Goal: Find specific page/section: Find specific page/section

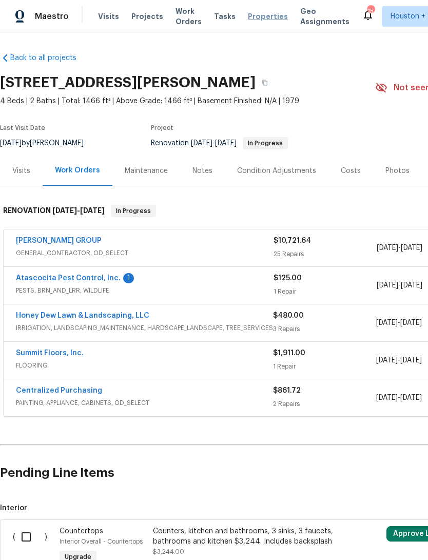
click at [254, 18] on span "Properties" at bounding box center [268, 16] width 40 height 10
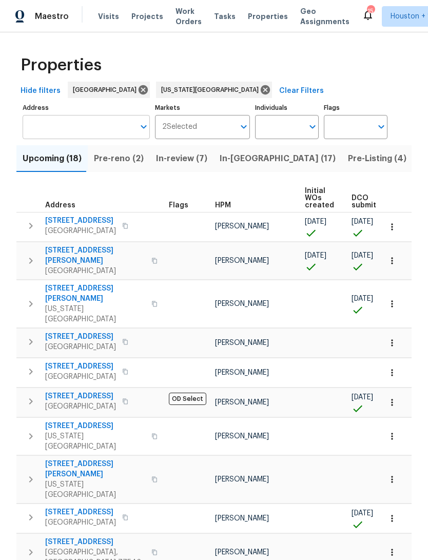
click at [53, 127] on input "Address" at bounding box center [79, 127] width 112 height 24
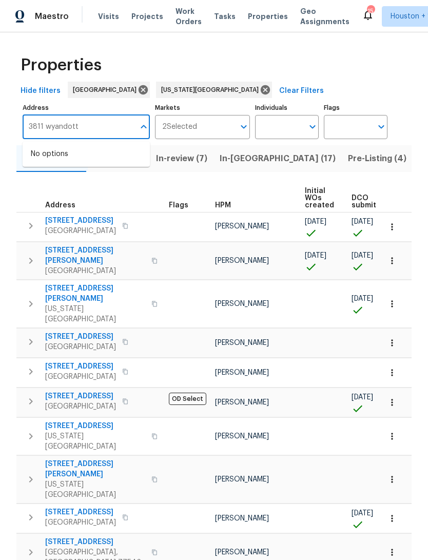
type input "3811 wyandotte"
click at [54, 159] on li "3811 Wyandotte Ave Kansas City KS 66106" at bounding box center [86, 154] width 127 height 17
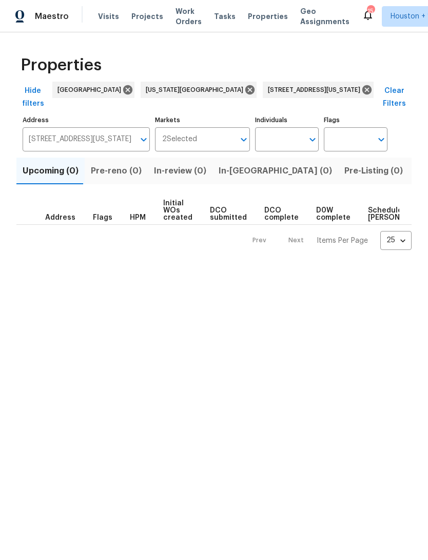
click at [415, 164] on span "Listed (1)" at bounding box center [433, 171] width 37 height 14
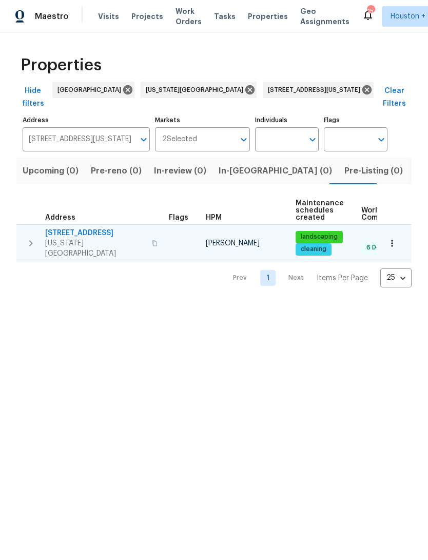
click at [72, 228] on span "3811 Wyandotte Ave" at bounding box center [95, 233] width 100 height 10
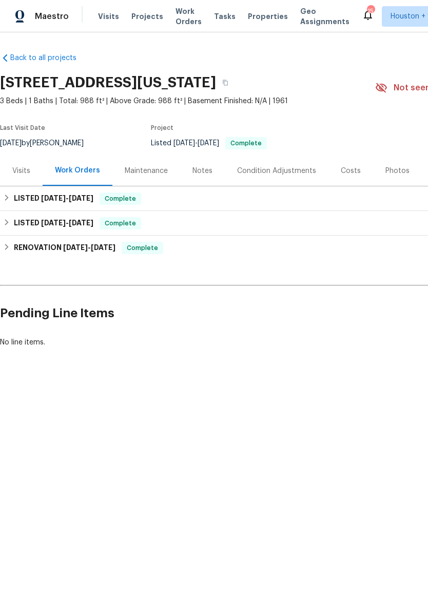
click at [385, 172] on div "Photos" at bounding box center [397, 171] width 24 height 10
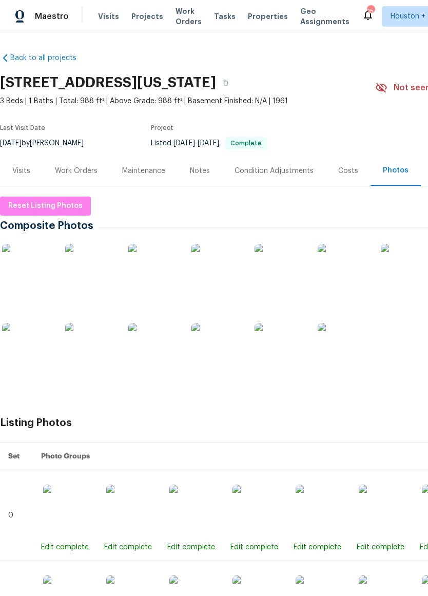
click at [84, 272] on img at bounding box center [90, 269] width 51 height 51
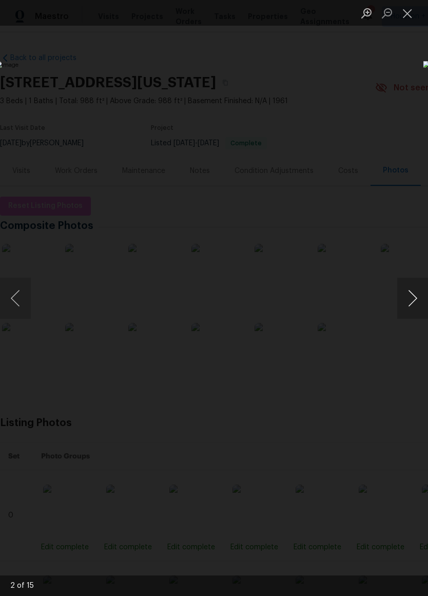
click at [411, 295] on button "Next image" at bounding box center [412, 298] width 31 height 41
click at [412, 293] on button "Next image" at bounding box center [412, 298] width 31 height 41
click at [409, 298] on button "Next image" at bounding box center [412, 298] width 31 height 41
click at [416, 296] on button "Next image" at bounding box center [412, 298] width 31 height 41
click at [414, 297] on button "Next image" at bounding box center [412, 298] width 31 height 41
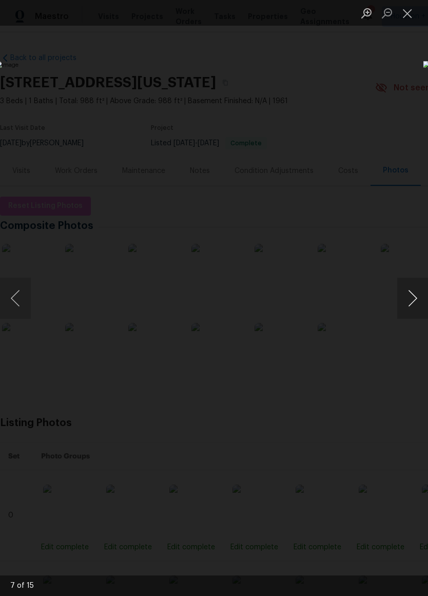
click at [415, 297] on button "Next image" at bounding box center [412, 298] width 31 height 41
click at [416, 296] on button "Next image" at bounding box center [412, 298] width 31 height 41
click at [414, 299] on button "Next image" at bounding box center [412, 298] width 31 height 41
click at [415, 301] on button "Next image" at bounding box center [412, 298] width 31 height 41
click at [416, 299] on button "Next image" at bounding box center [412, 298] width 31 height 41
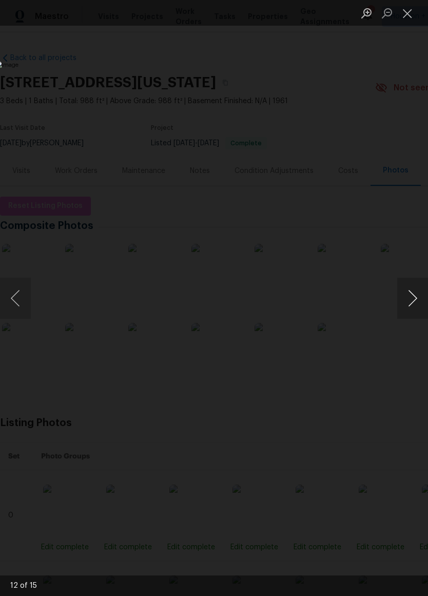
click at [416, 297] on button "Next image" at bounding box center [412, 298] width 31 height 41
click at [416, 296] on button "Next image" at bounding box center [412, 298] width 31 height 41
click at [404, 16] on button "Close lightbox" at bounding box center [407, 13] width 21 height 18
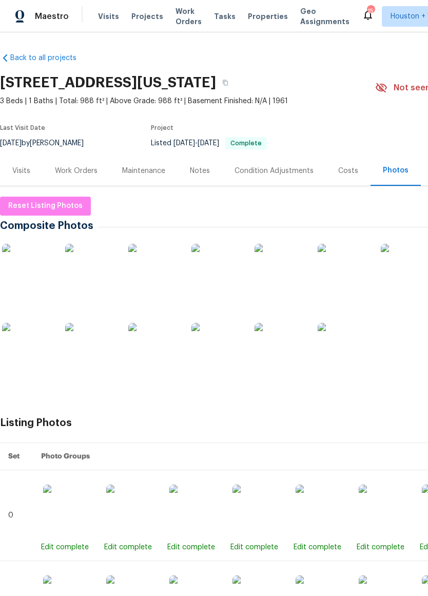
click at [147, 344] on img at bounding box center [153, 348] width 51 height 51
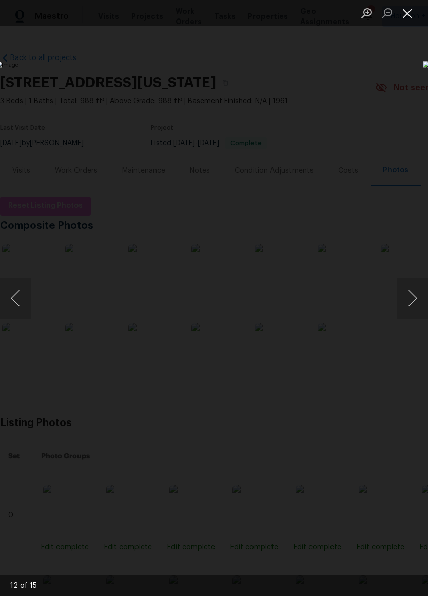
click at [405, 22] on button "Close lightbox" at bounding box center [407, 13] width 21 height 18
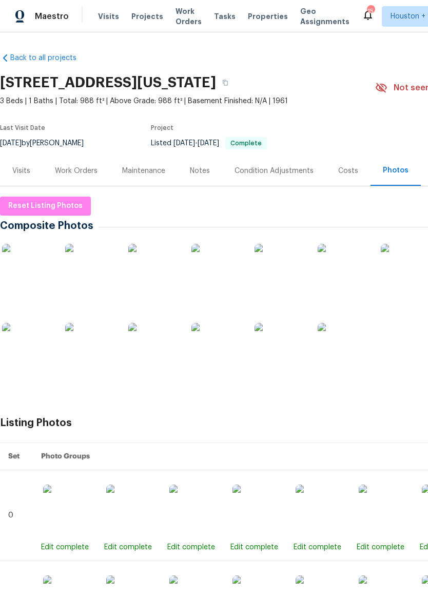
click at [290, 274] on img at bounding box center [279, 269] width 51 height 51
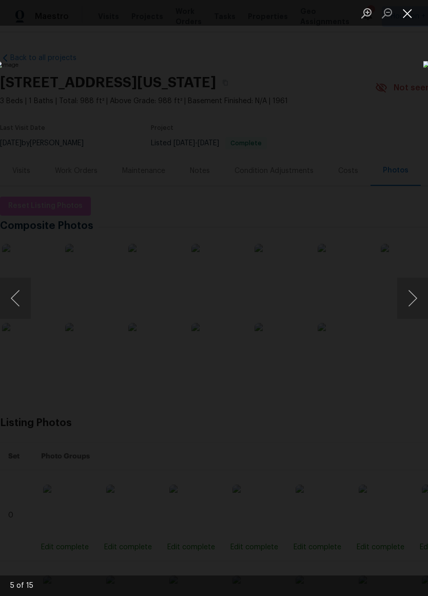
click at [405, 15] on button "Close lightbox" at bounding box center [407, 13] width 21 height 18
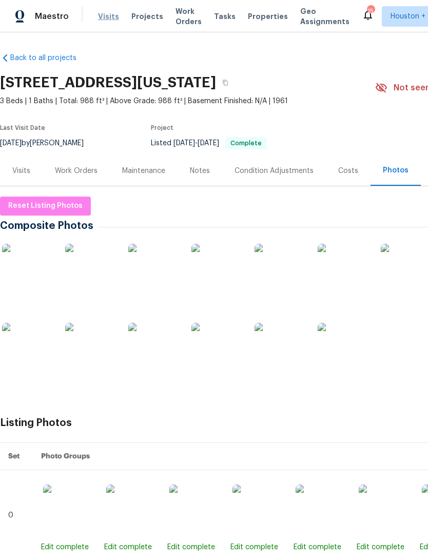
click at [106, 19] on span "Visits" at bounding box center [108, 16] width 21 height 10
